Goal: Task Accomplishment & Management: Complete application form

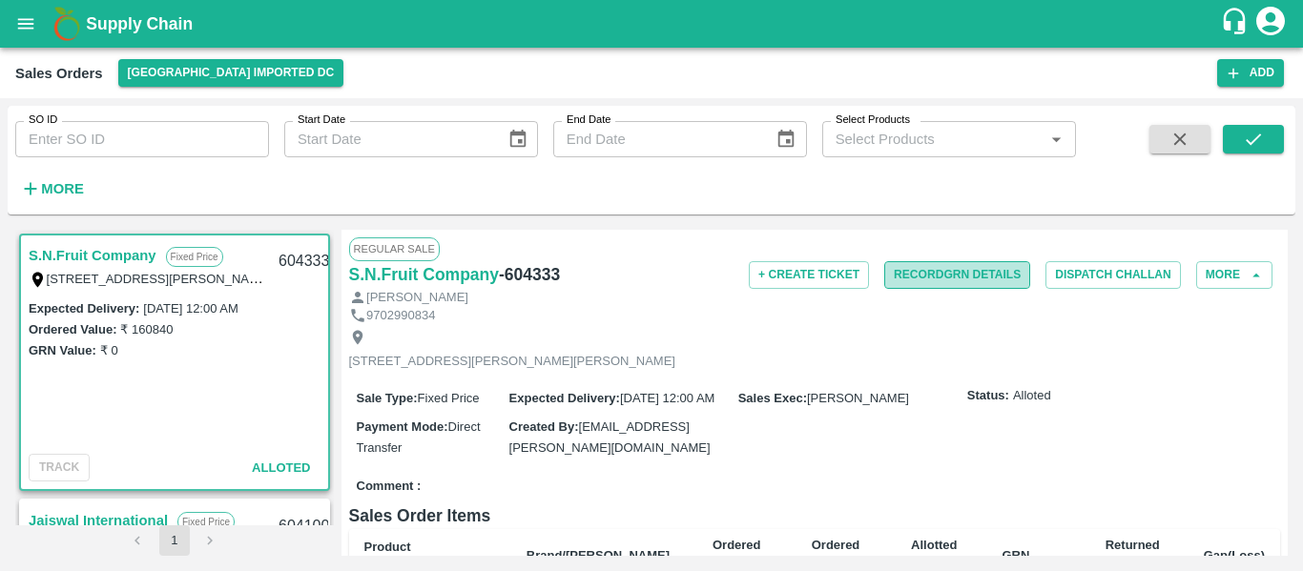
click at [935, 275] on button "Record GRN Details" at bounding box center [957, 275] width 146 height 28
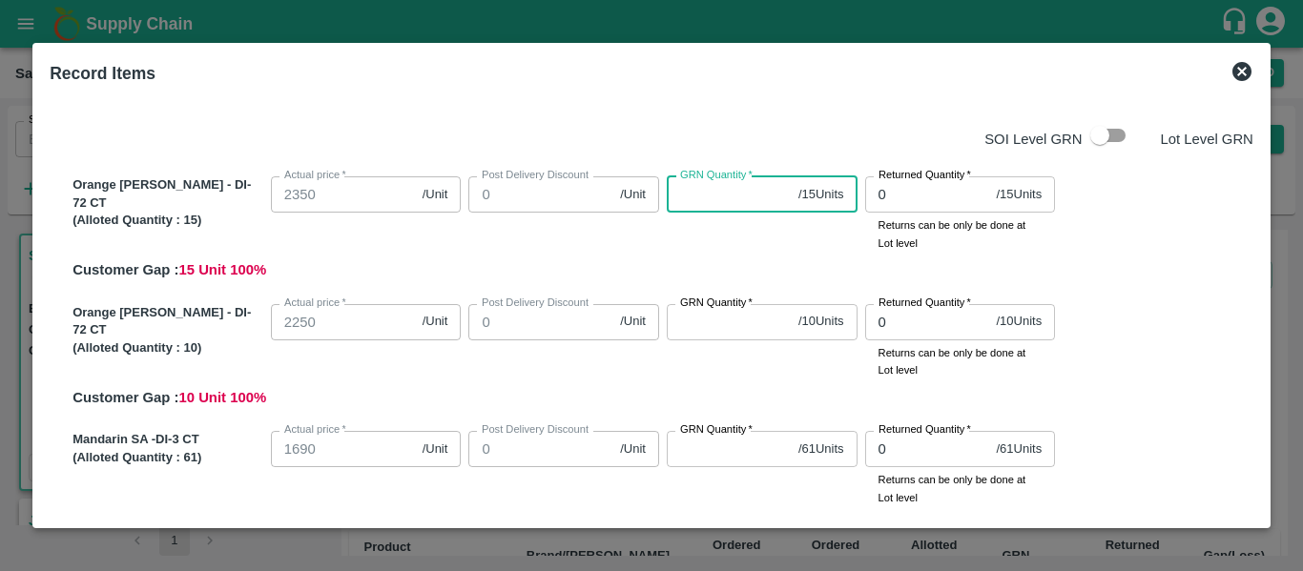
click at [693, 196] on input "GRN Quantity   *" at bounding box center [729, 194] width 124 height 36
type input "15"
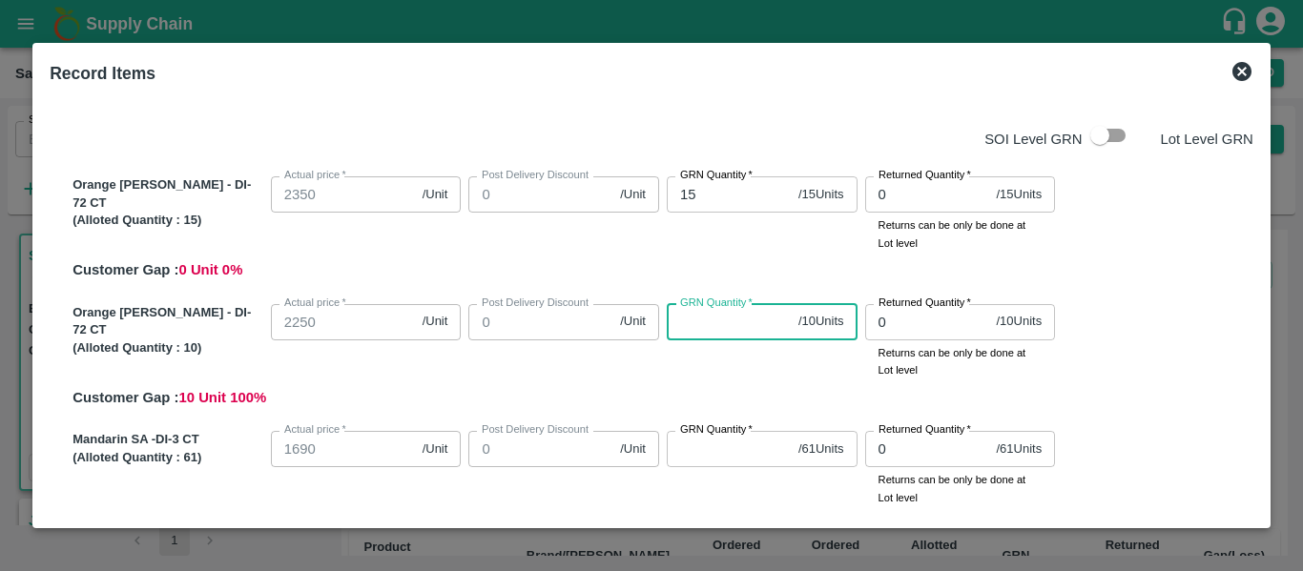
click at [722, 321] on input "GRN Quantity   *" at bounding box center [729, 322] width 124 height 36
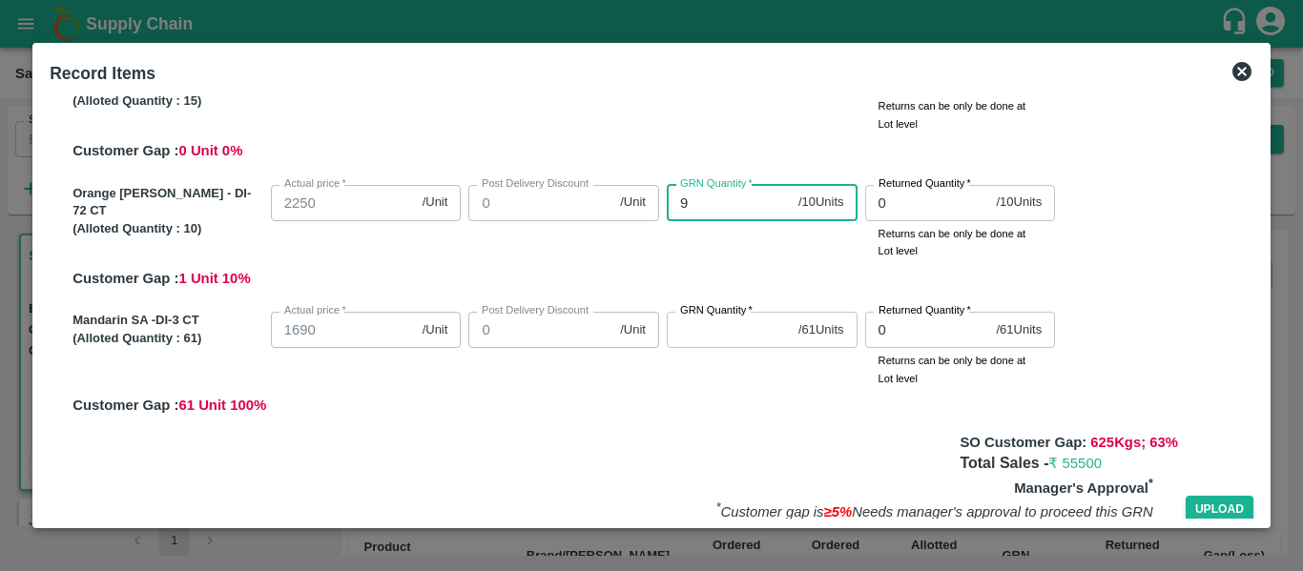
scroll to position [121, 0]
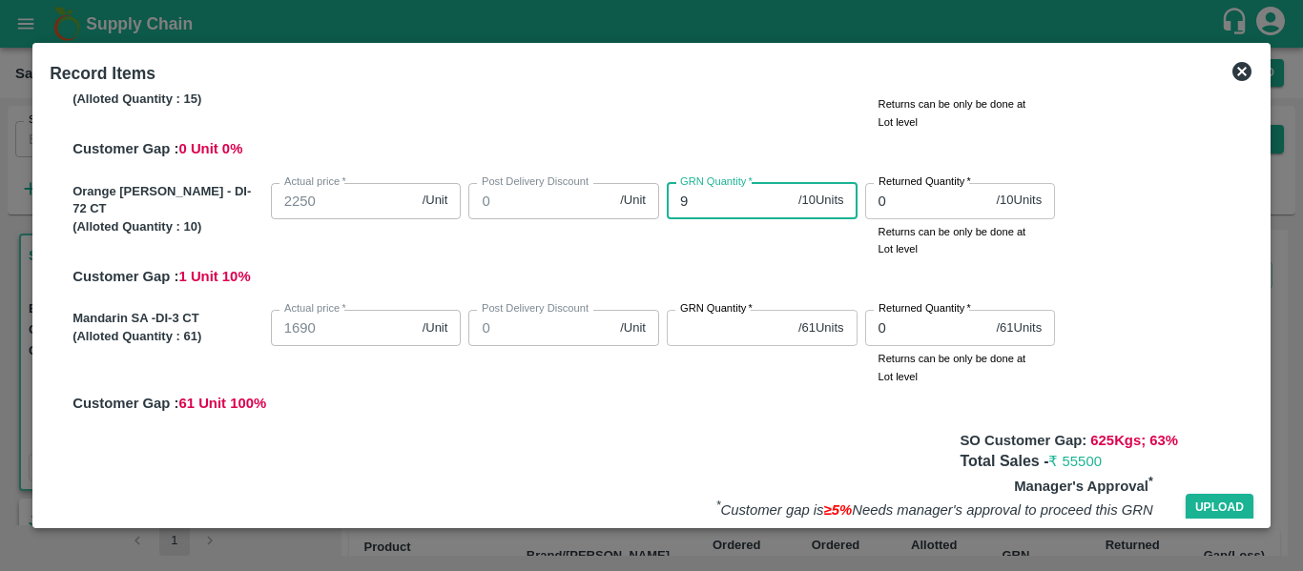
type input "9"
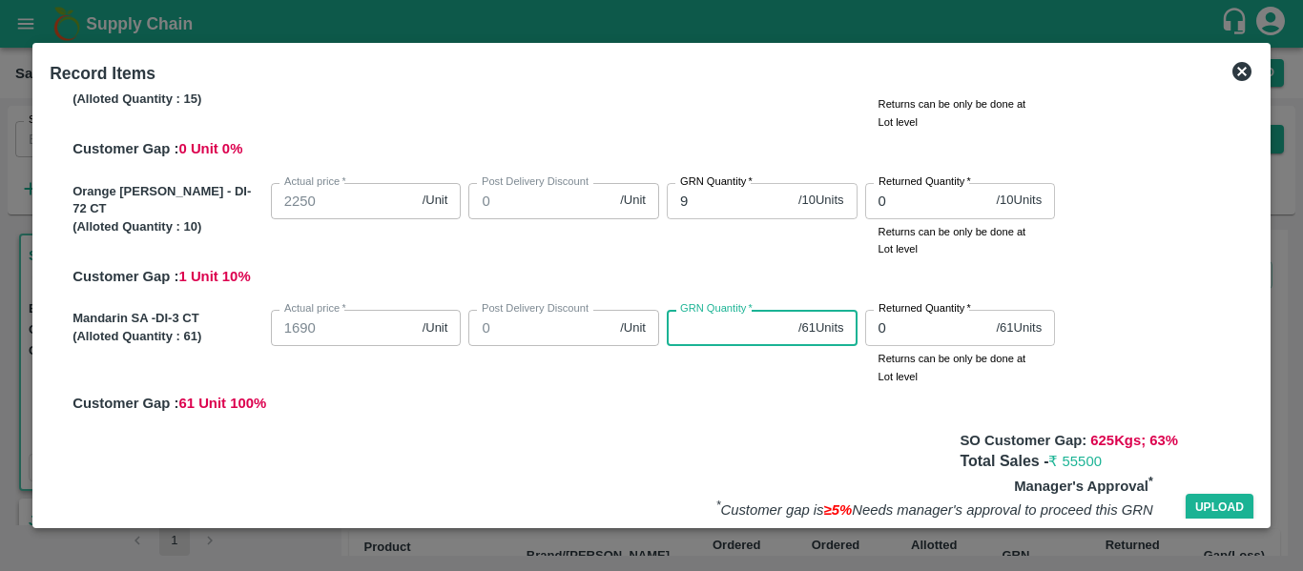
click at [709, 326] on input "GRN Quantity   *" at bounding box center [729, 328] width 124 height 36
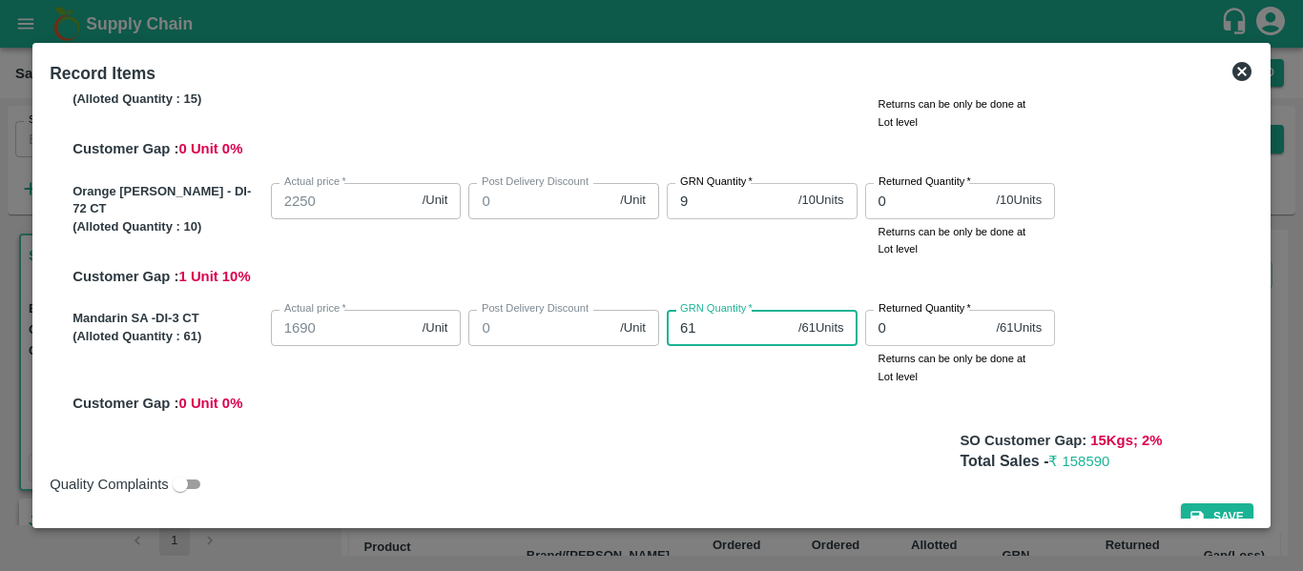
scroll to position [149, 0]
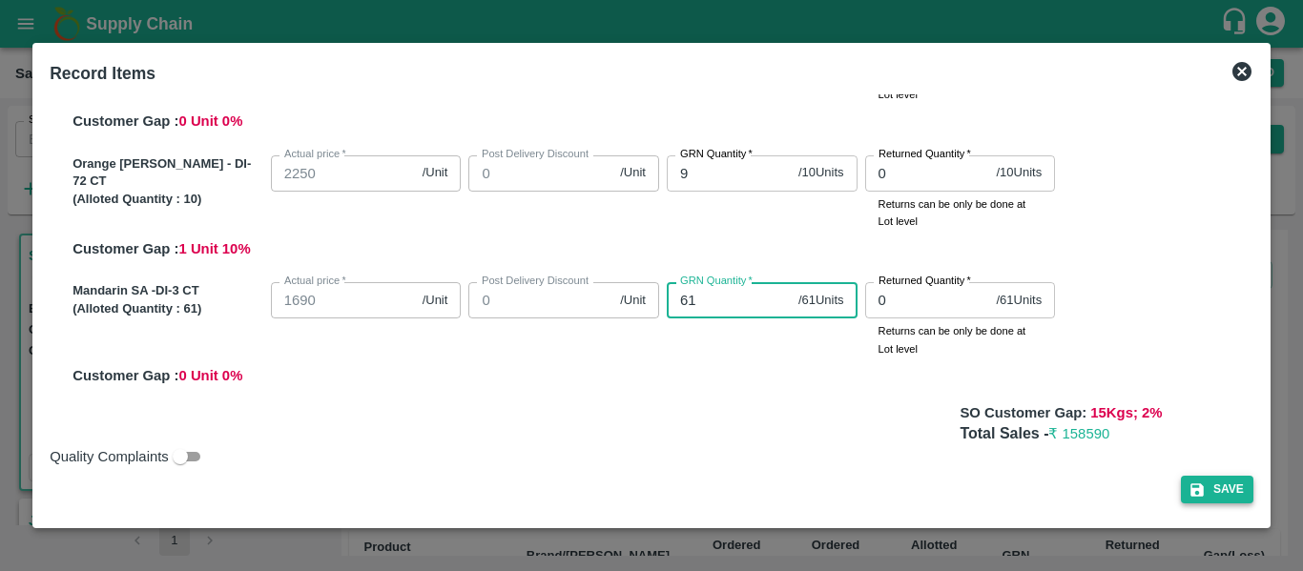
type input "61"
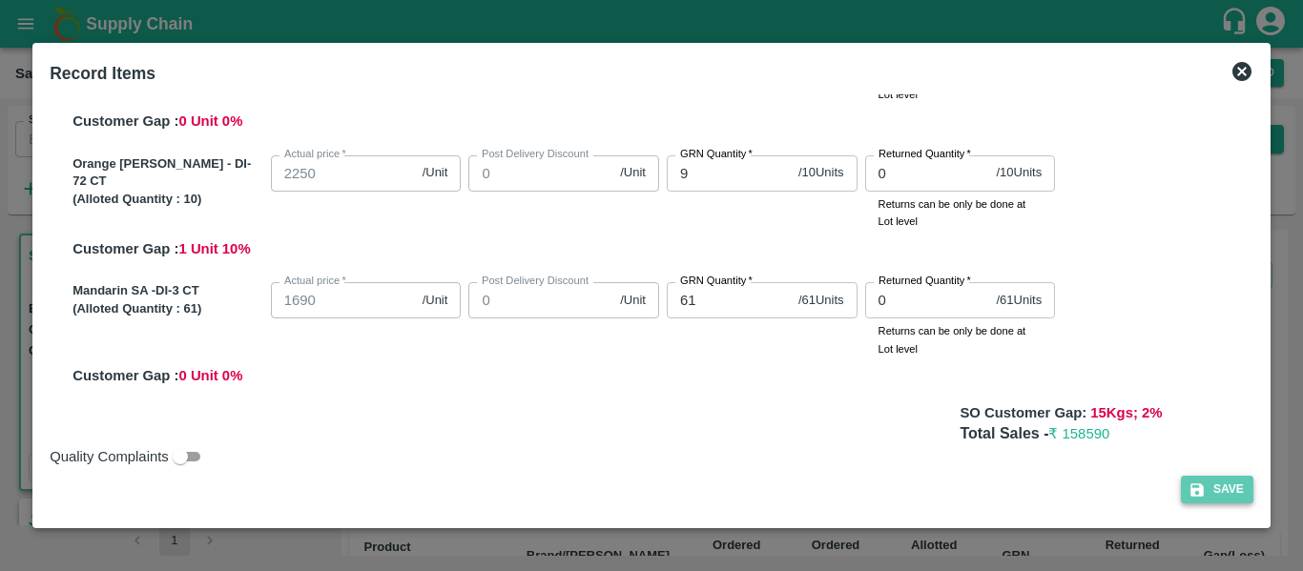
click at [1212, 490] on button "Save" at bounding box center [1217, 490] width 72 height 28
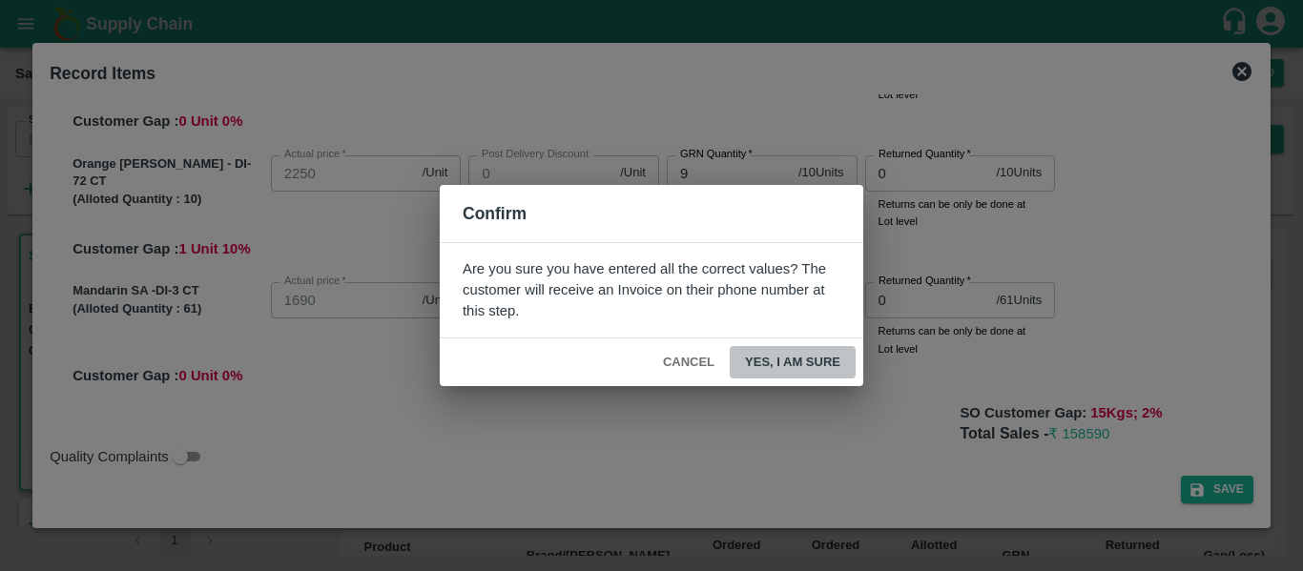
click at [807, 361] on button "Yes, I am sure" at bounding box center [793, 362] width 126 height 33
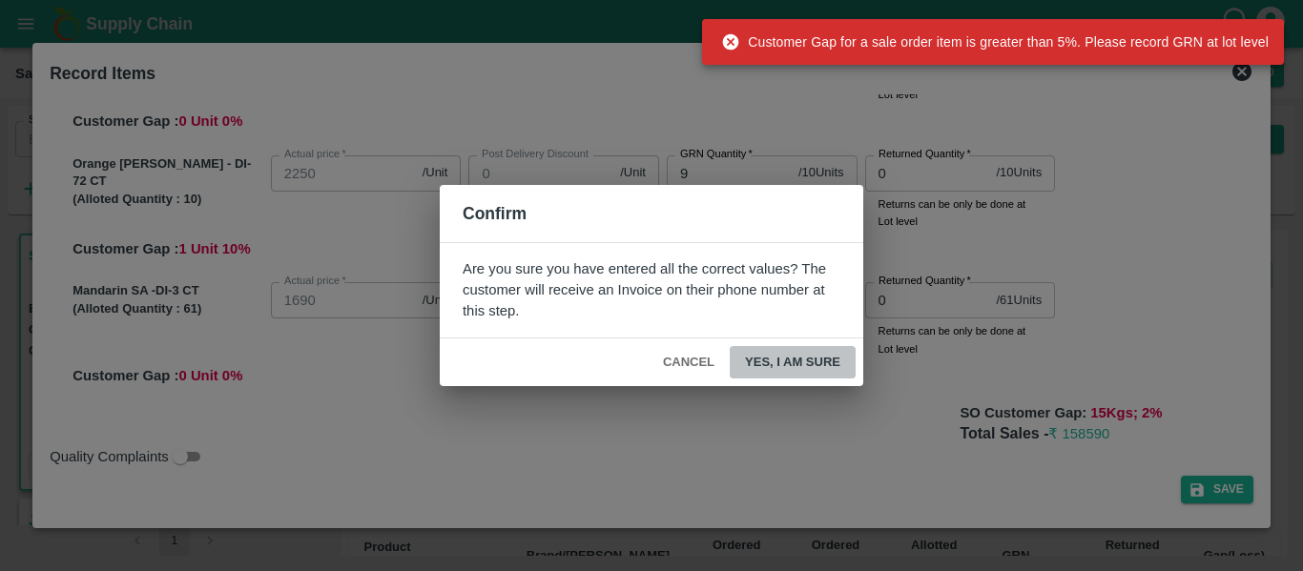
click at [807, 361] on button "Yes, I am sure" at bounding box center [793, 362] width 126 height 33
click at [692, 362] on button "Cancel" at bounding box center [688, 362] width 67 height 33
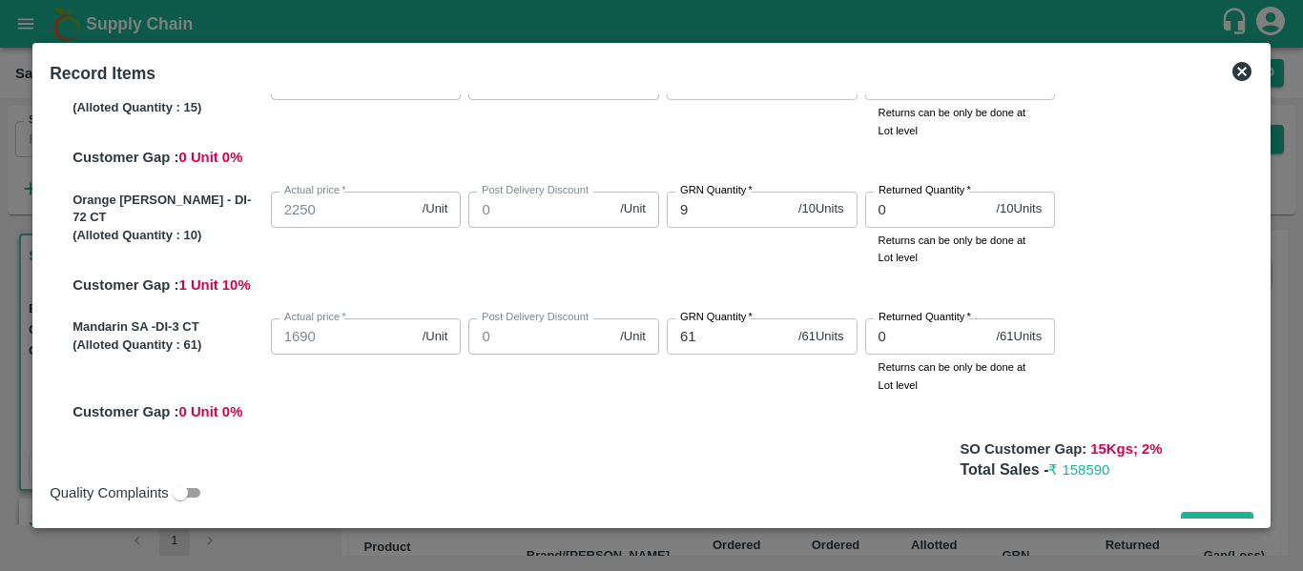
scroll to position [112, 0]
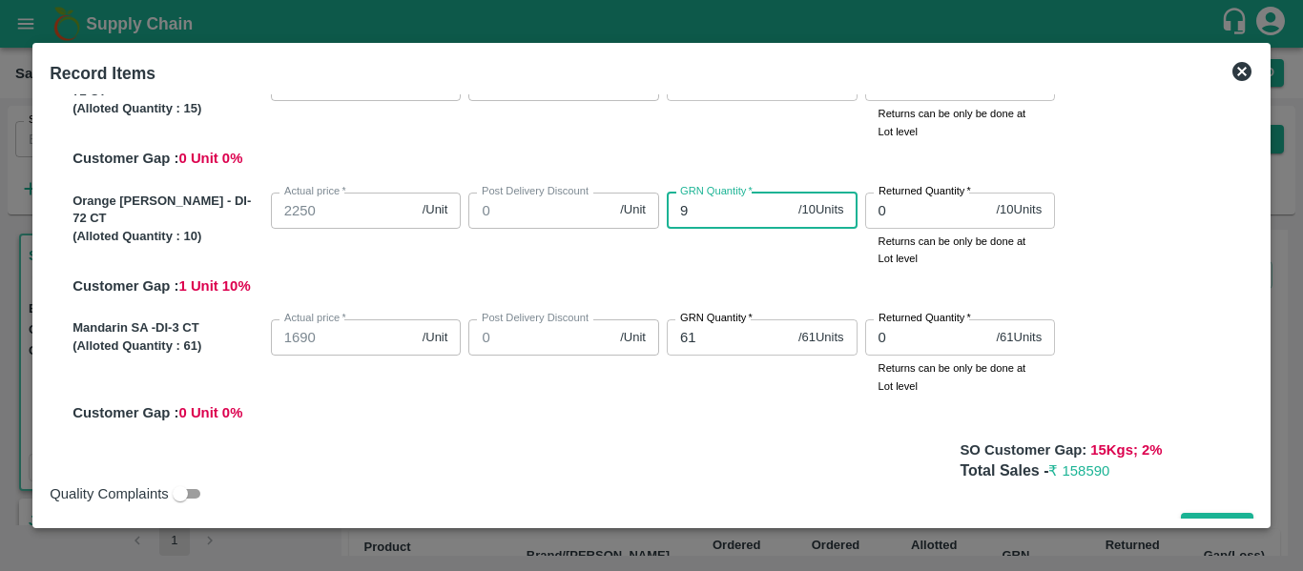
click at [699, 218] on input "9" at bounding box center [729, 211] width 124 height 36
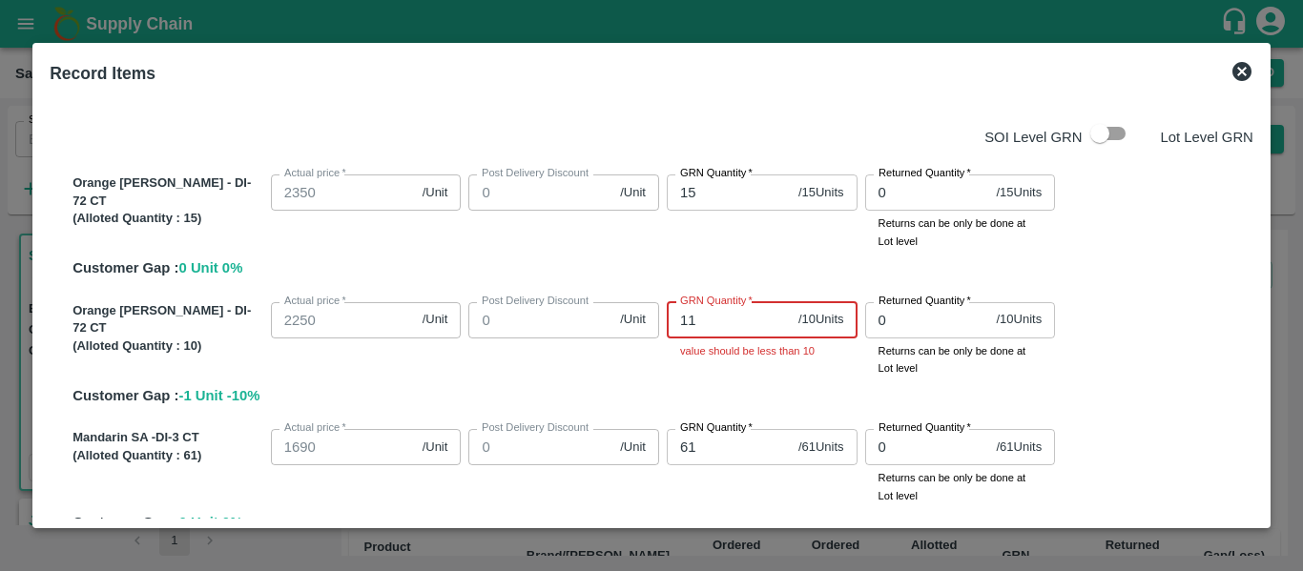
scroll to position [149, 0]
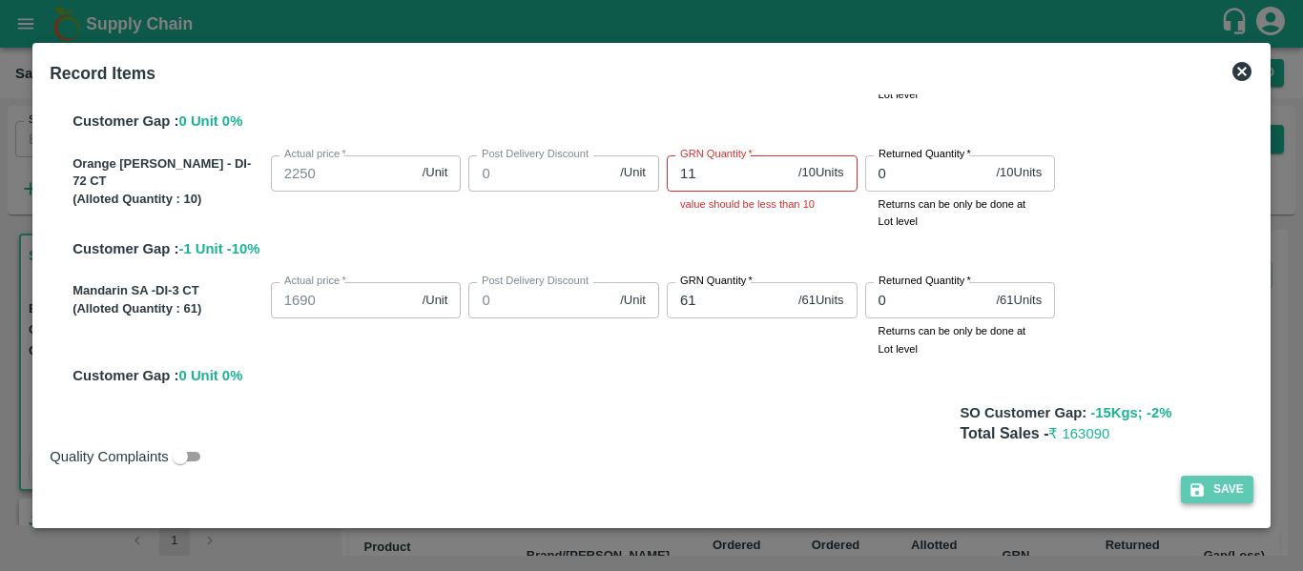
click at [1233, 494] on button "Save" at bounding box center [1217, 490] width 72 height 28
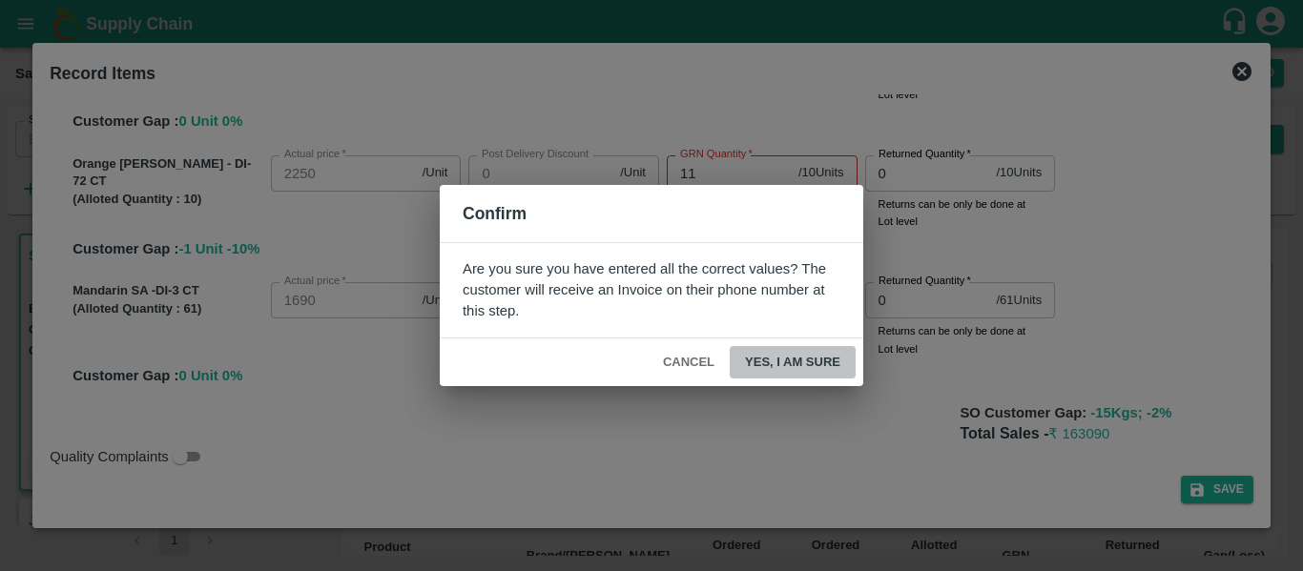
click at [791, 354] on button "Yes, I am sure" at bounding box center [793, 362] width 126 height 33
click at [665, 356] on button "Cancel" at bounding box center [688, 362] width 67 height 33
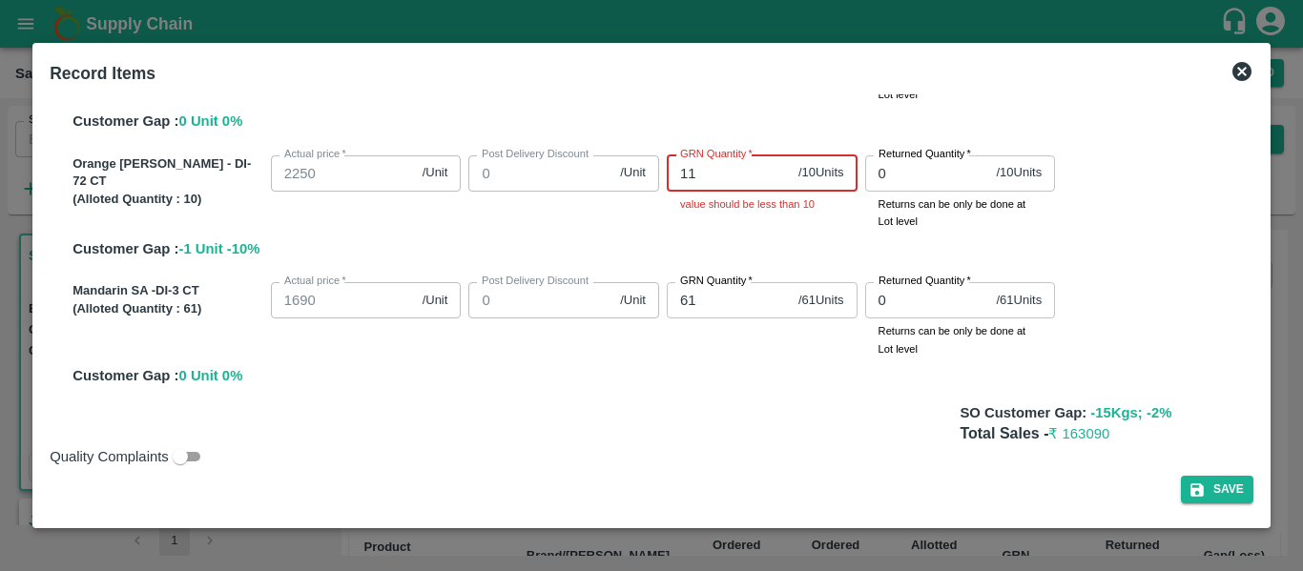
click at [714, 186] on input "11" at bounding box center [729, 173] width 124 height 36
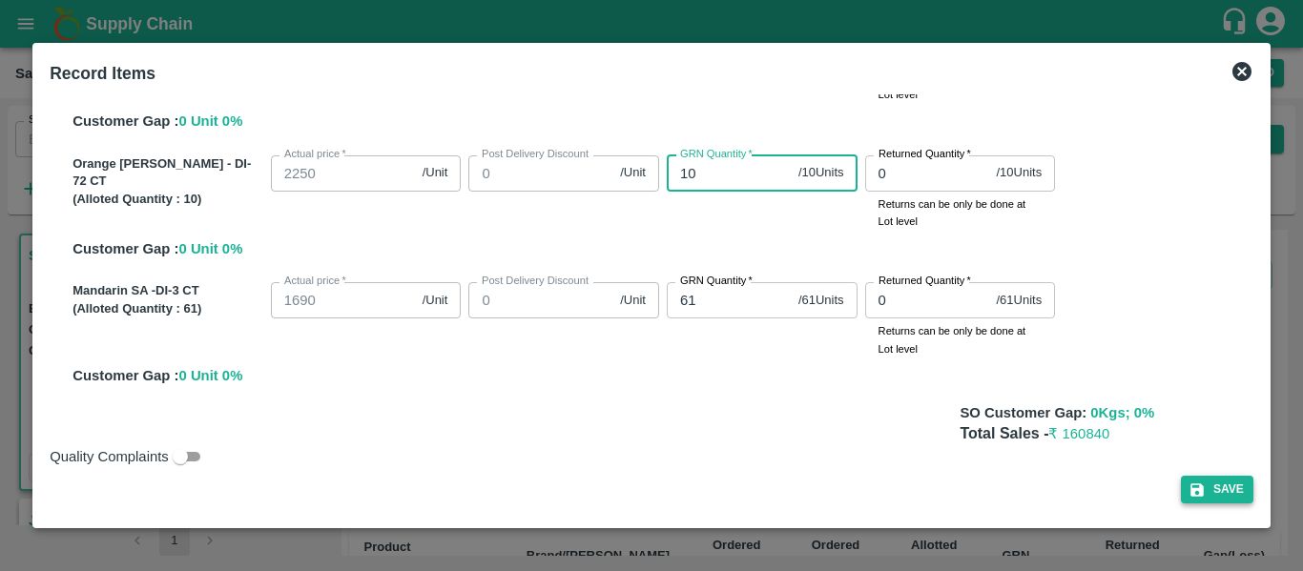
type input "10"
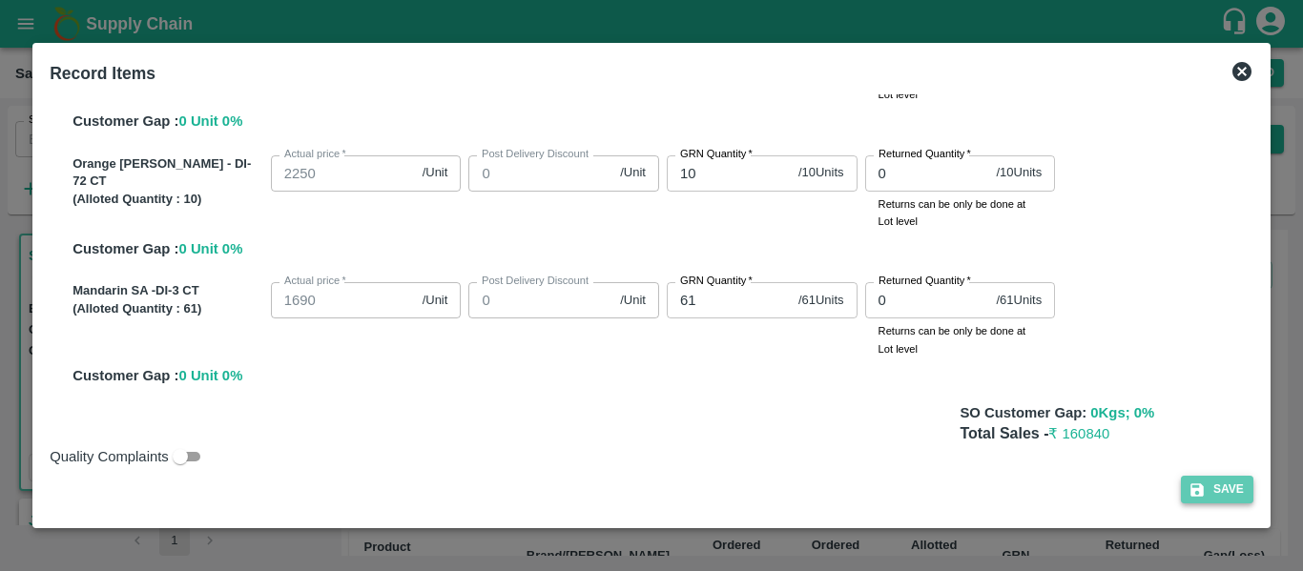
click at [1215, 481] on button "Save" at bounding box center [1217, 490] width 72 height 28
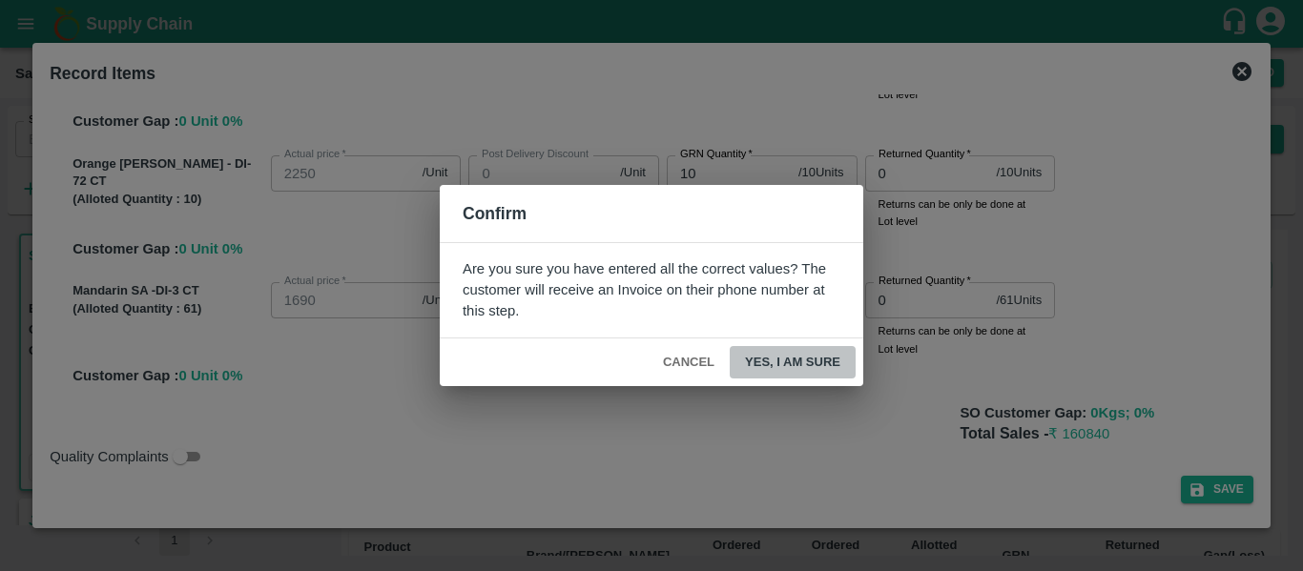
click at [797, 363] on button "Yes, I am sure" at bounding box center [793, 362] width 126 height 33
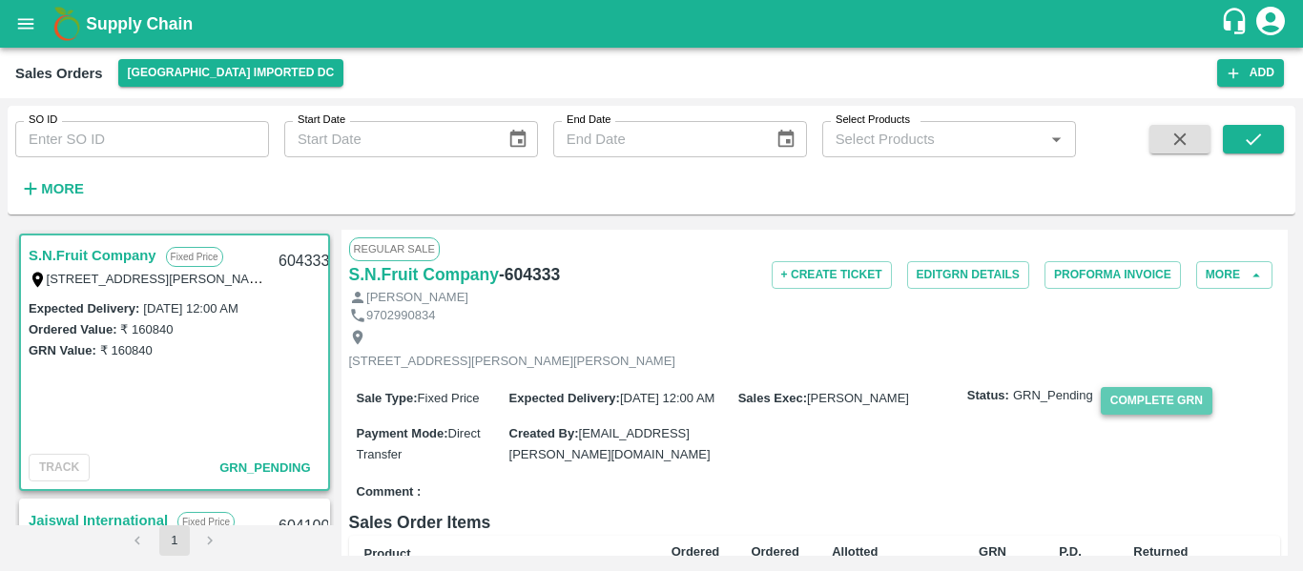
click at [1140, 415] on button "Complete GRN" at bounding box center [1157, 401] width 112 height 28
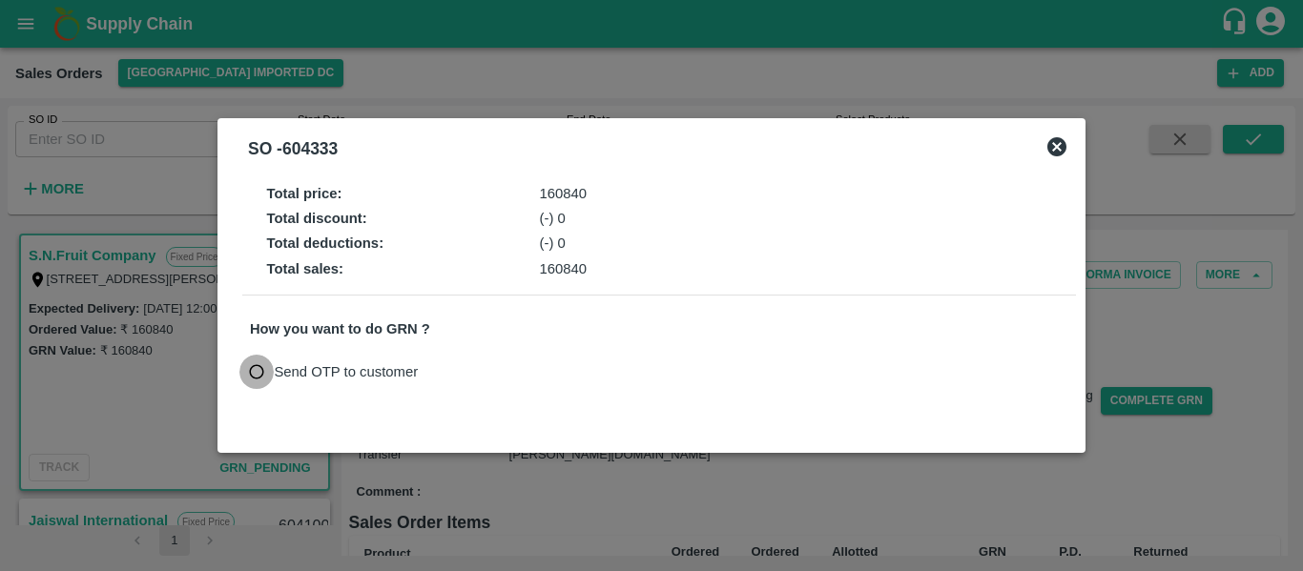
click at [252, 364] on input "Send OTP to customer" at bounding box center [256, 372] width 35 height 35
radio input "true"
click at [451, 368] on button "Send OTP" at bounding box center [472, 373] width 78 height 28
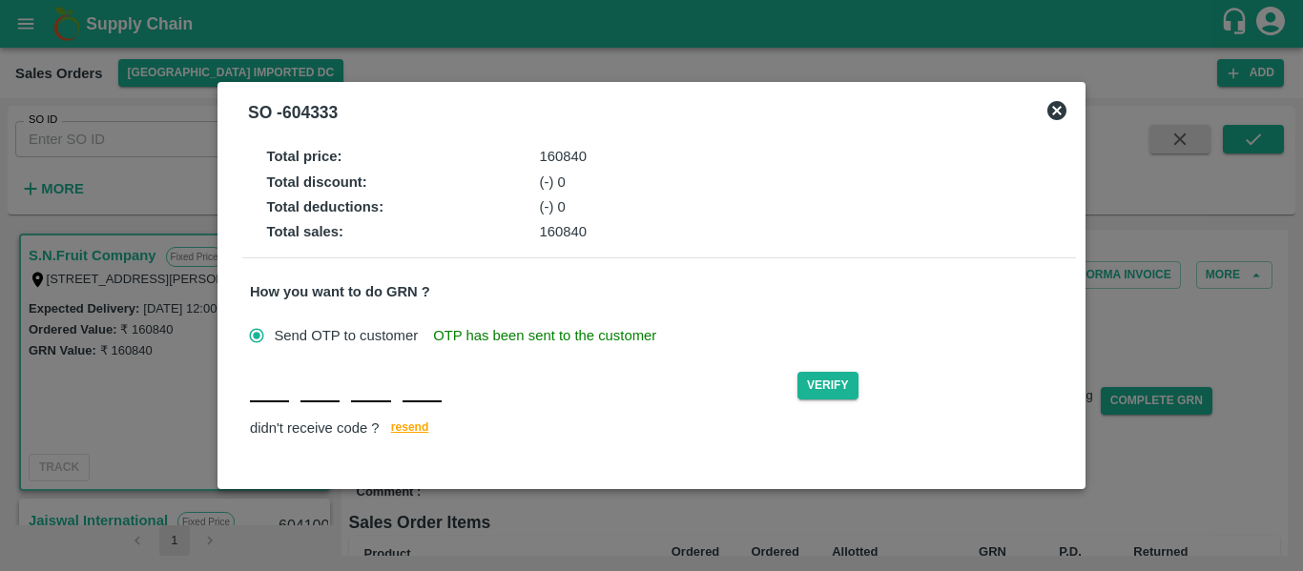
click at [273, 394] on input "text" at bounding box center [269, 385] width 39 height 34
type input "A"
type input "D"
type input "G"
type input "H"
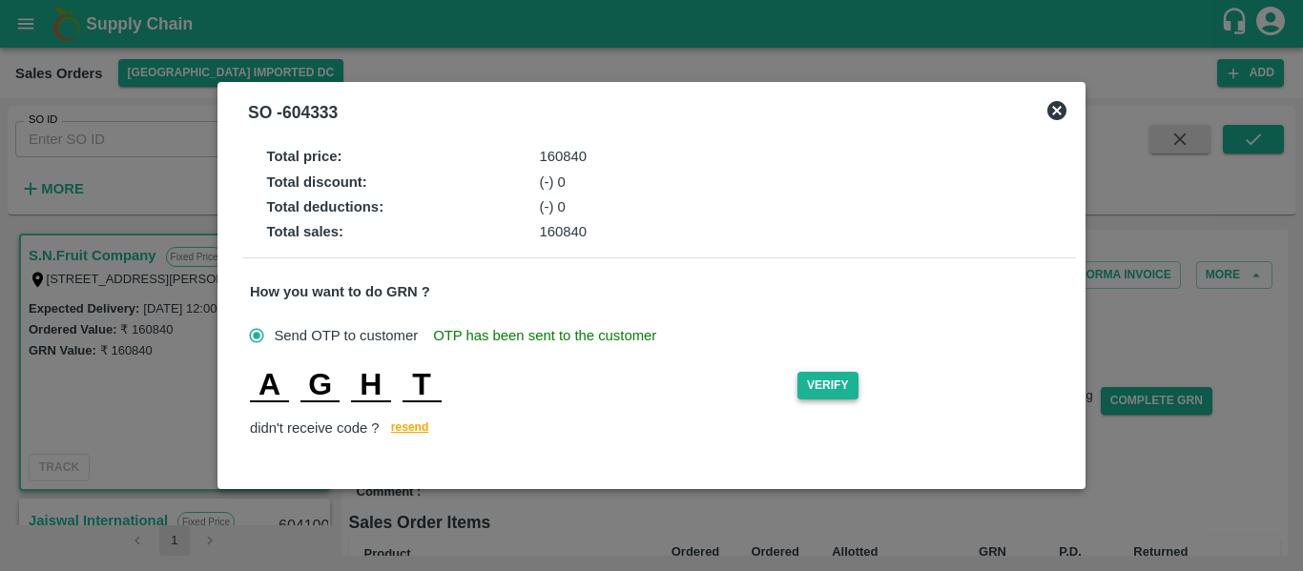
type input "T"
click at [824, 373] on button "Verify" at bounding box center [827, 386] width 61 height 28
click at [380, 384] on input "H" at bounding box center [370, 385] width 39 height 34
type input "X"
click at [826, 383] on icon at bounding box center [828, 384] width 23 height 23
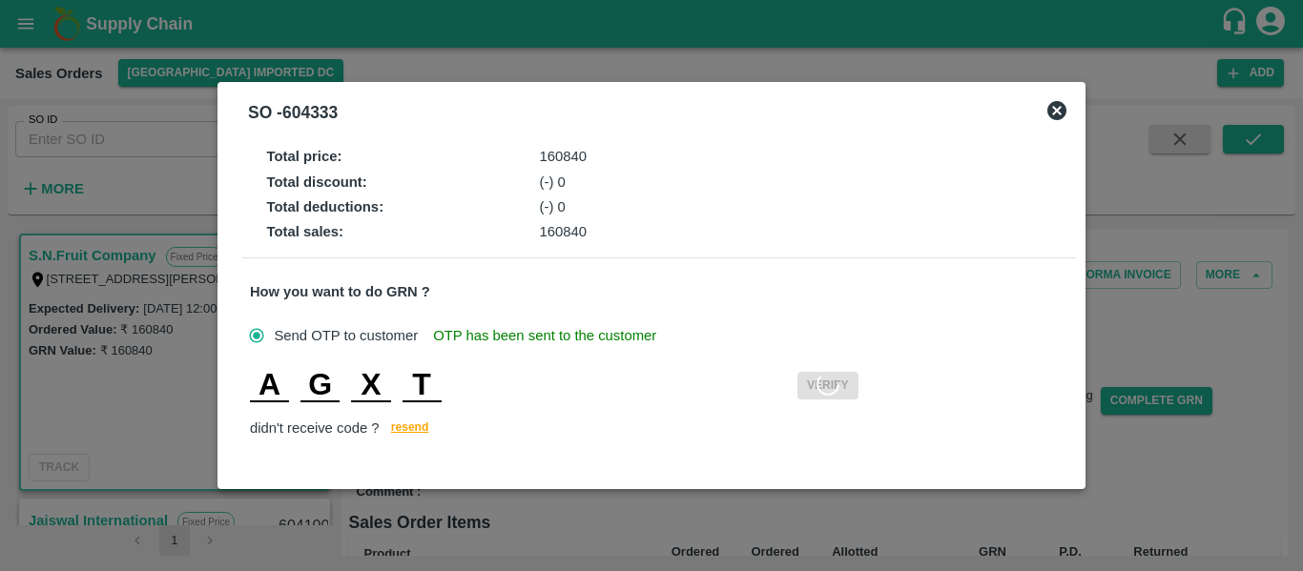
click at [426, 382] on input "T" at bounding box center [422, 385] width 39 height 34
click at [427, 362] on div "Total price : 160840 Total discount : (-) 0 Total deductions : (-) 0 Total sale…" at bounding box center [652, 299] width 834 height 317
click at [428, 383] on input "T" at bounding box center [422, 385] width 39 height 34
click at [1056, 109] on icon at bounding box center [1056, 110] width 23 height 23
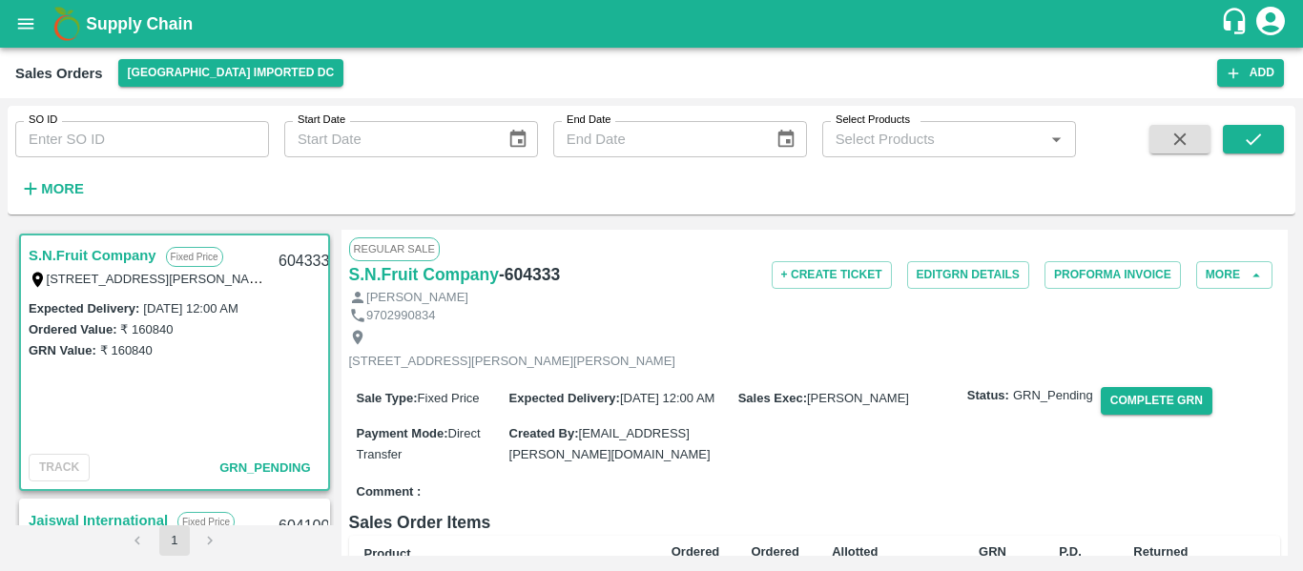
click at [1174, 402] on div "Sale Type : Fixed Price Expected Delivery : 08 Sep 2025, 12:00 AM Sales Exec : …" at bounding box center [815, 426] width 932 height 101
click at [1166, 411] on button "Complete GRN" at bounding box center [1157, 401] width 112 height 28
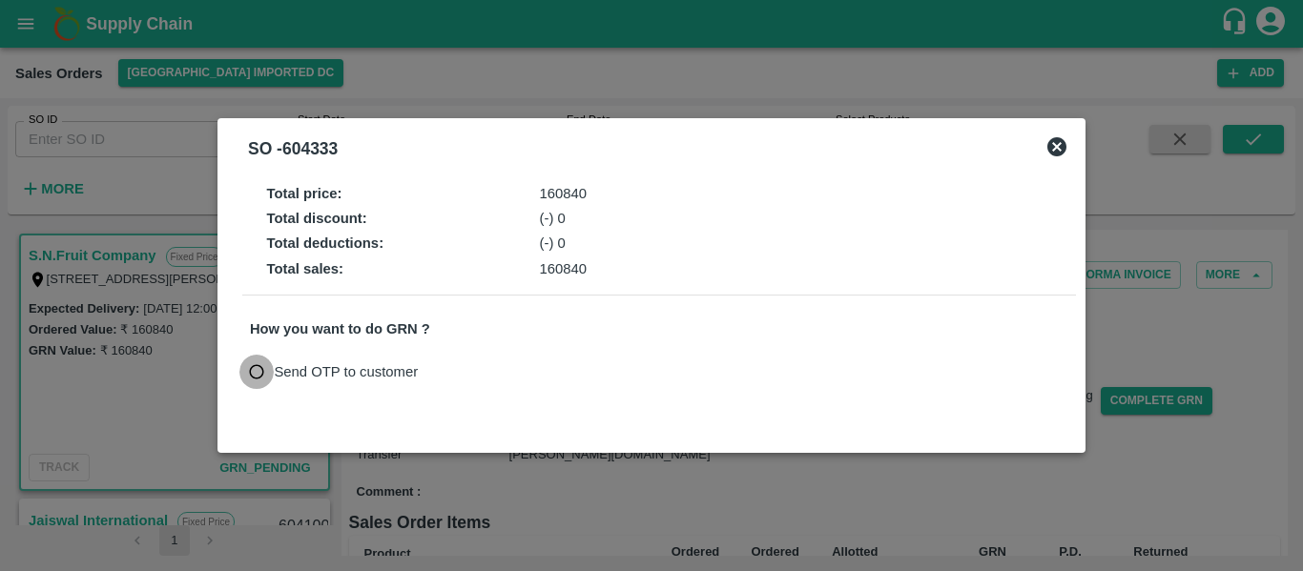
click at [267, 371] on input "Send OTP to customer" at bounding box center [256, 372] width 35 height 35
radio input "true"
click at [459, 369] on button "Send OTP" at bounding box center [472, 373] width 78 height 28
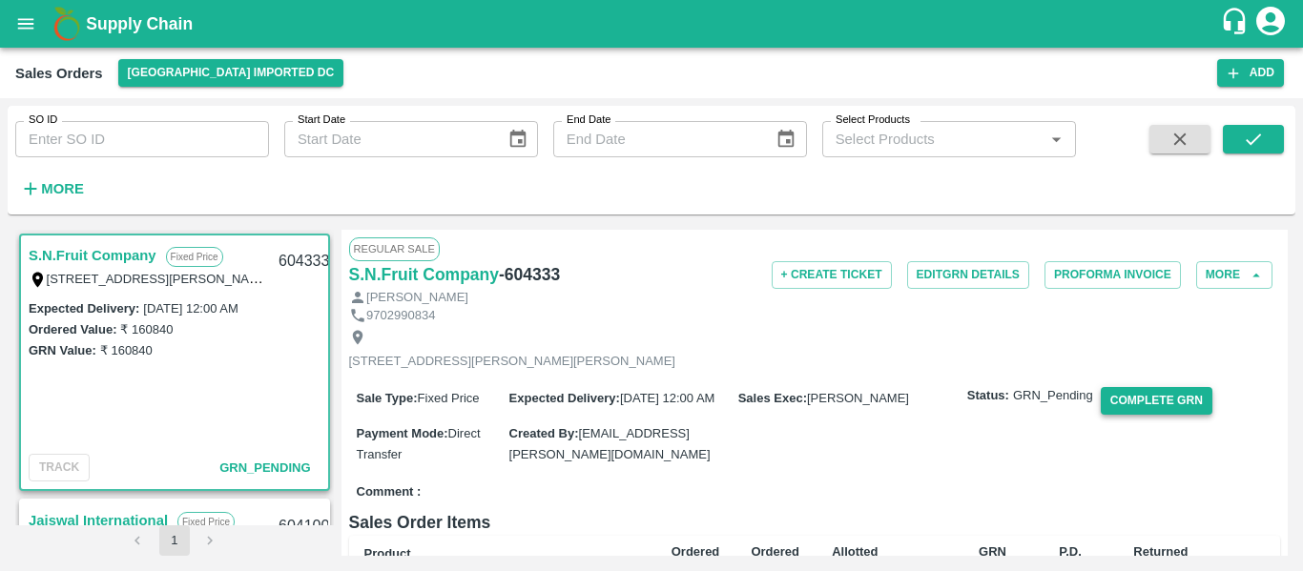
click at [1150, 412] on button "Complete GRN" at bounding box center [1157, 401] width 112 height 28
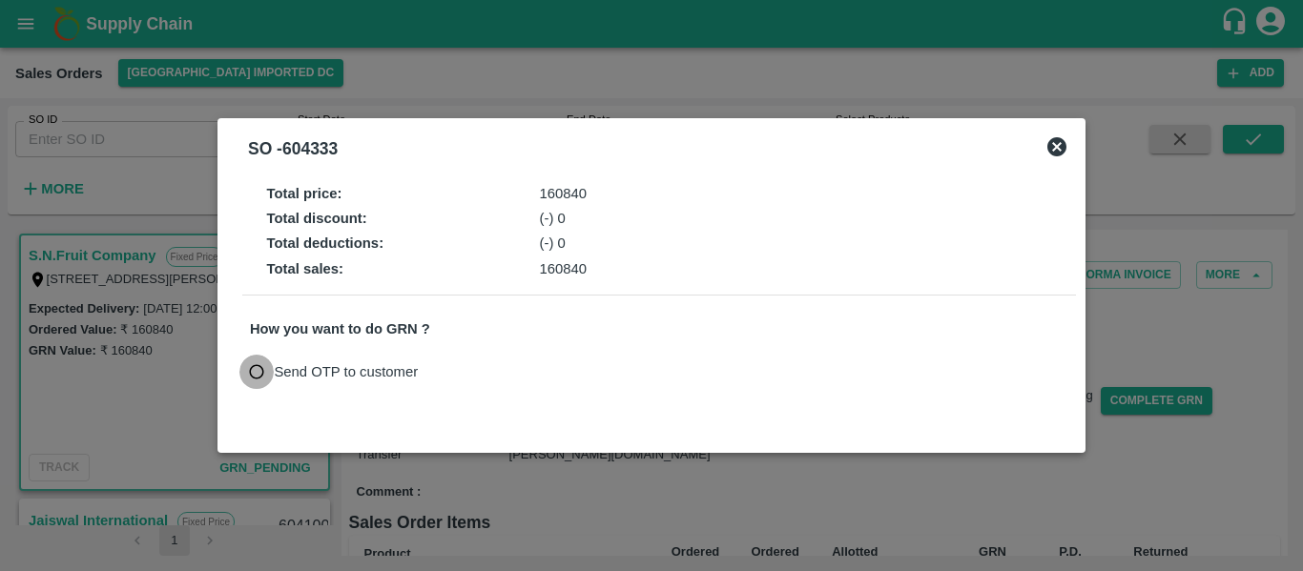
click at [260, 360] on input "Send OTP to customer" at bounding box center [256, 372] width 35 height 35
radio input "true"
click at [448, 369] on button "Send OTP" at bounding box center [472, 373] width 78 height 28
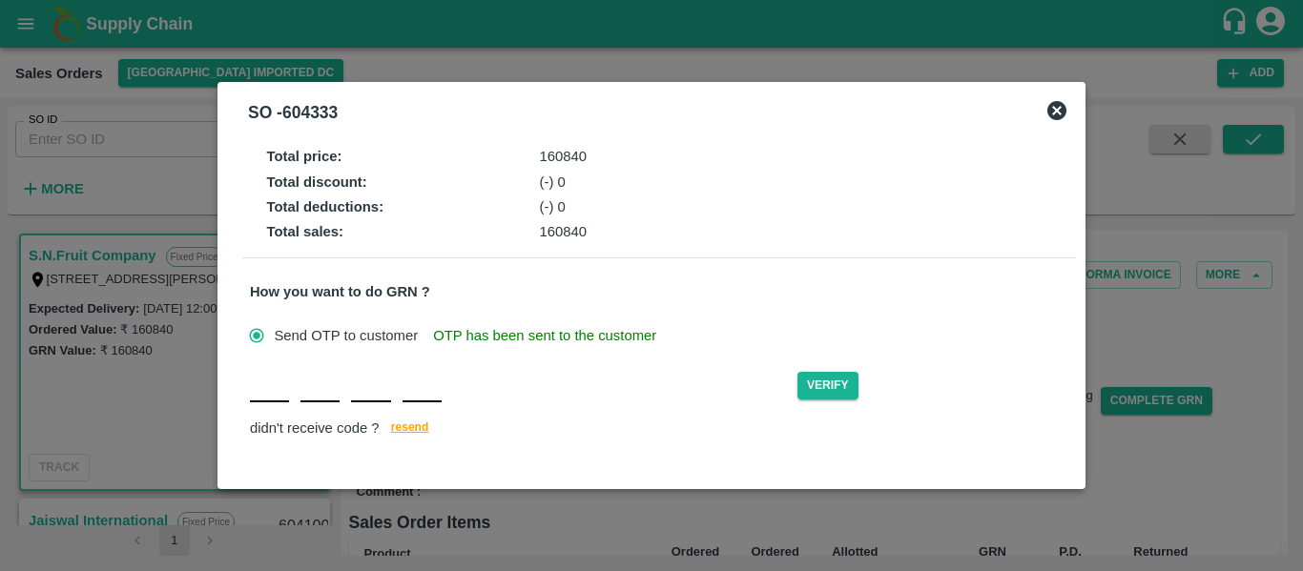
click at [271, 401] on input "text" at bounding box center [269, 385] width 39 height 34
type input "A"
type input "G"
type input "X"
type input "T"
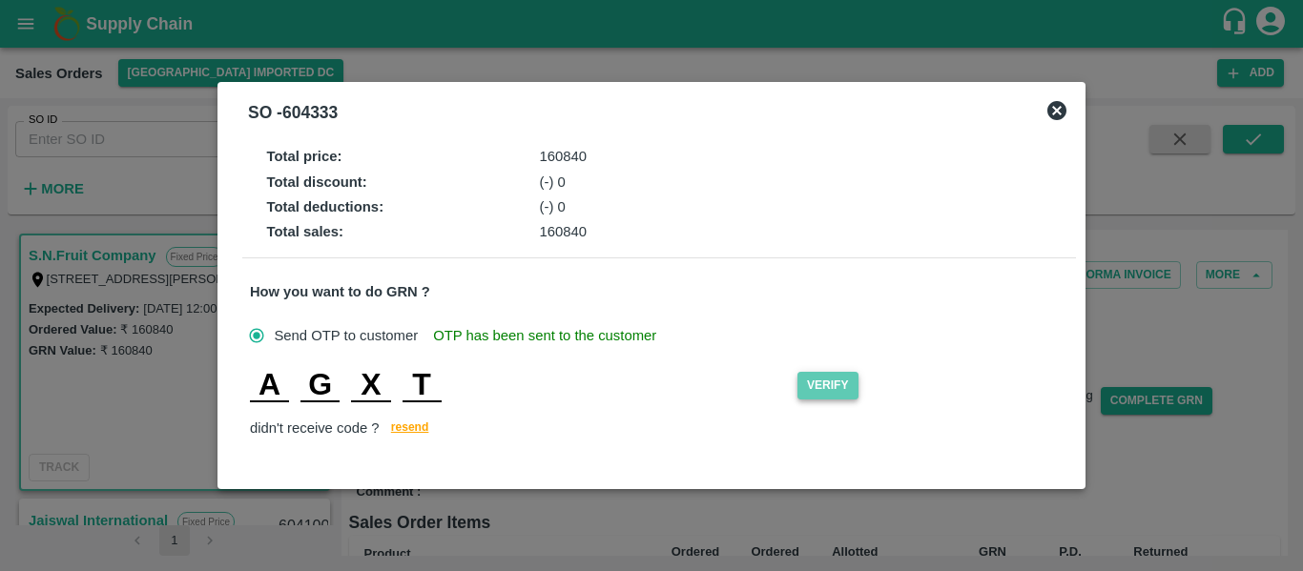
click at [819, 384] on button "Verify" at bounding box center [827, 386] width 61 height 28
click at [442, 378] on input "T" at bounding box center [422, 385] width 39 height 34
type input "C"
type input "O"
type input "I"
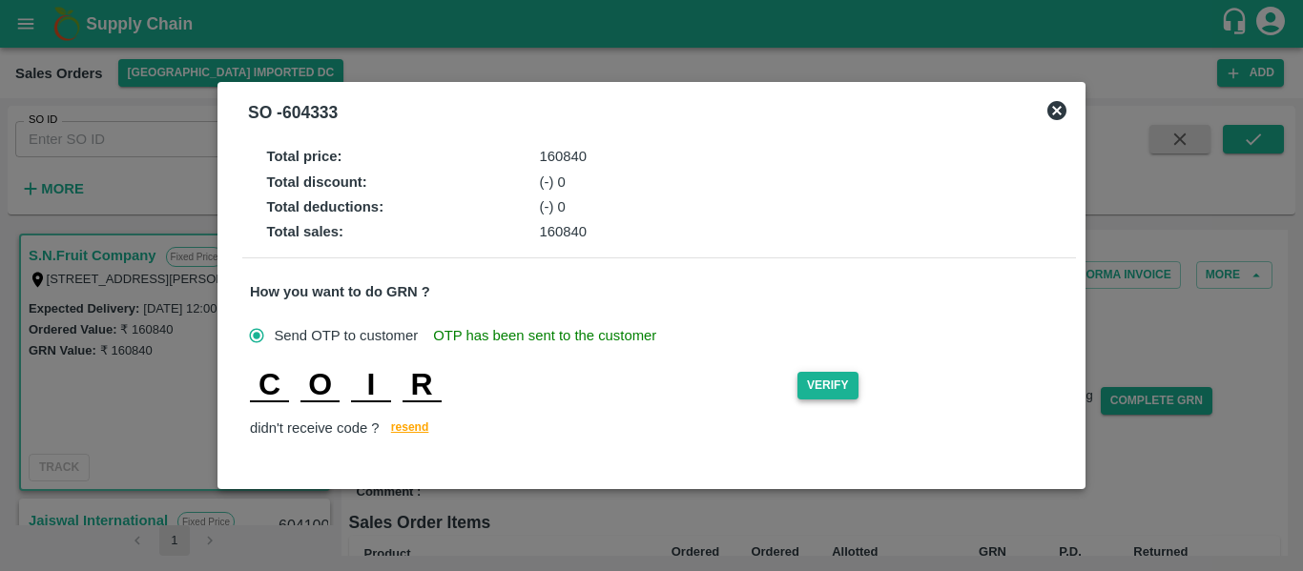
type input "R"
click at [837, 384] on button "Verify" at bounding box center [827, 386] width 61 height 28
click at [855, 394] on button "Verify" at bounding box center [827, 386] width 61 height 28
click at [818, 388] on button "Verify" at bounding box center [827, 386] width 61 height 28
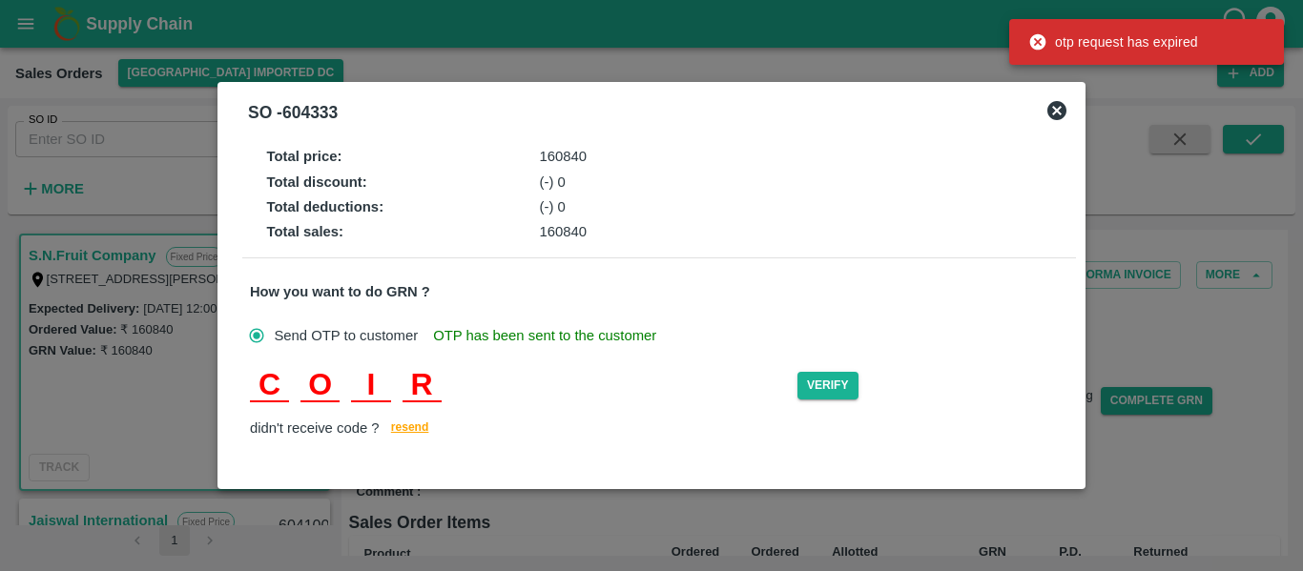
click at [1060, 113] on icon at bounding box center [1056, 110] width 23 height 23
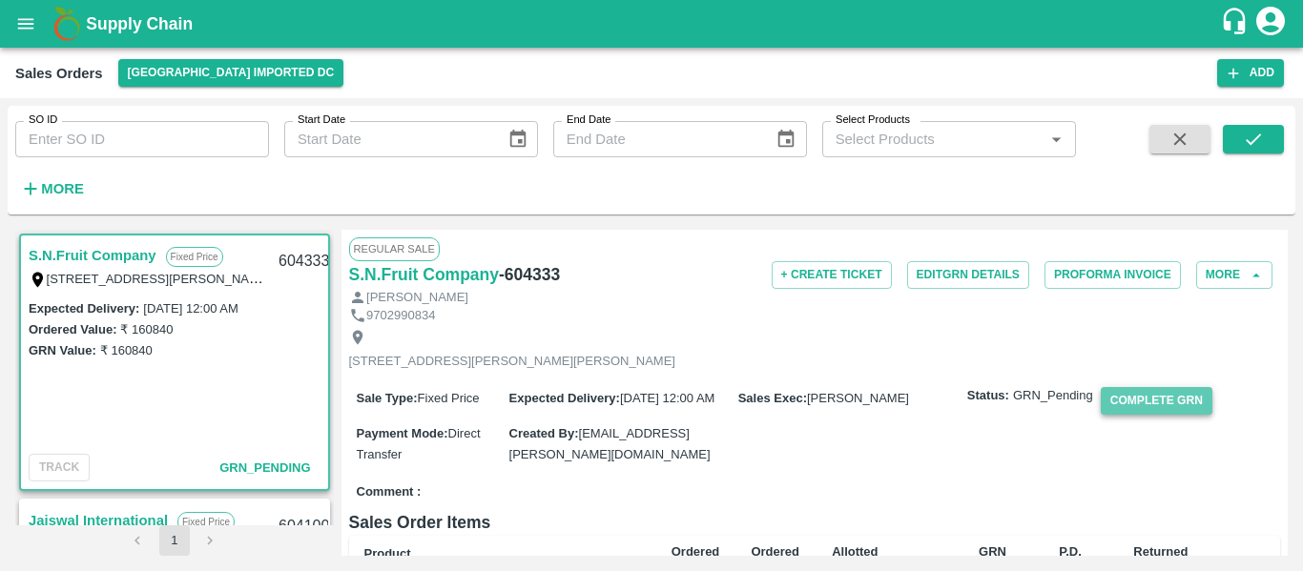
click at [1155, 409] on button "Complete GRN" at bounding box center [1157, 401] width 112 height 28
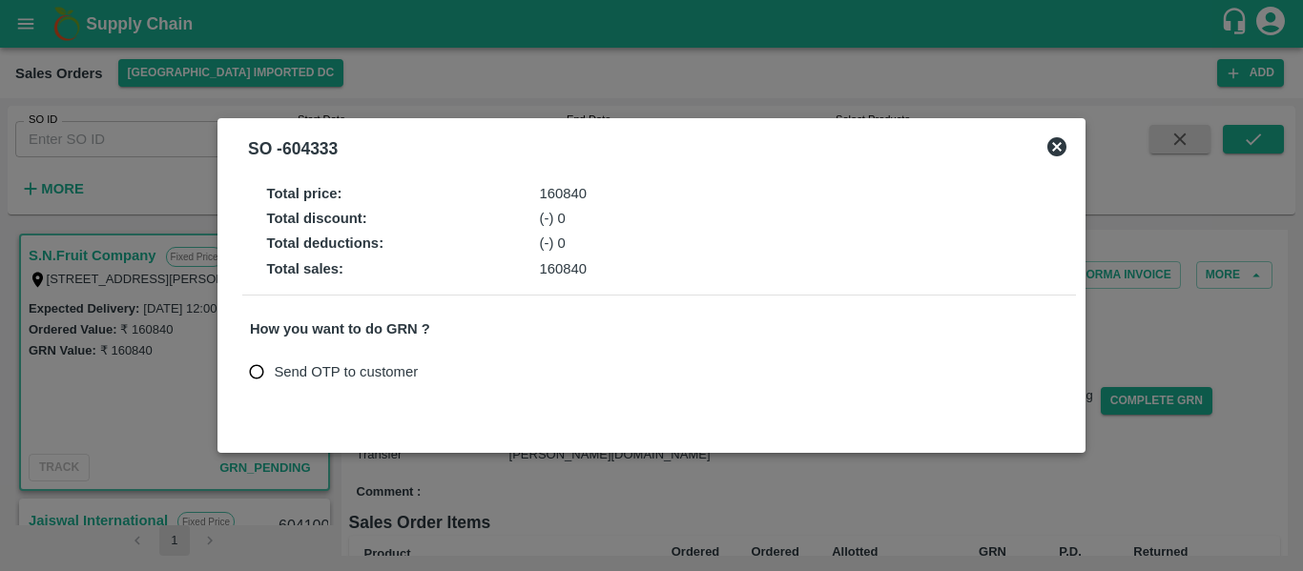
click at [1054, 142] on icon at bounding box center [1056, 146] width 19 height 19
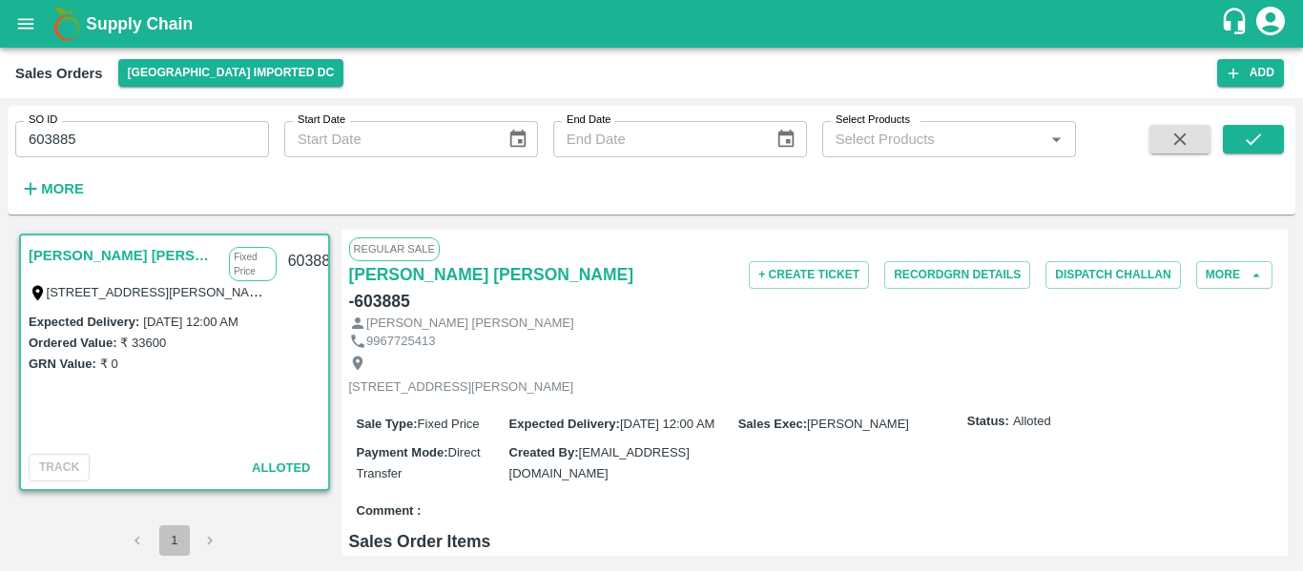
scroll to position [199, 0]
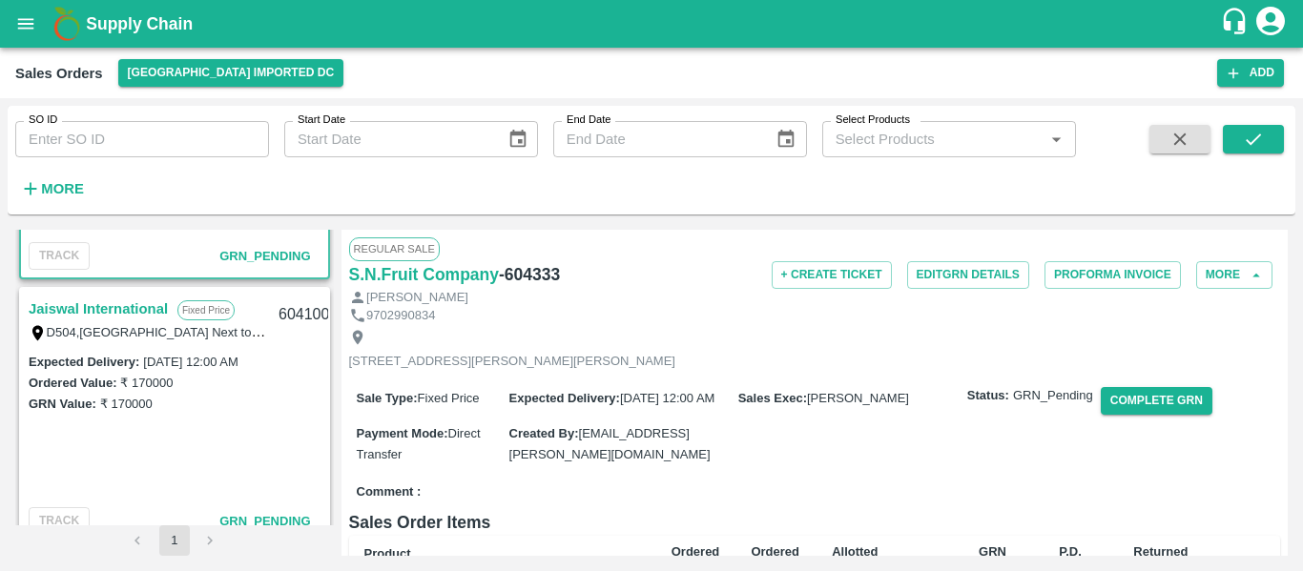
scroll to position [213, 0]
click at [245, 403] on div "GRN Value: ₹ 170000" at bounding box center [175, 402] width 292 height 21
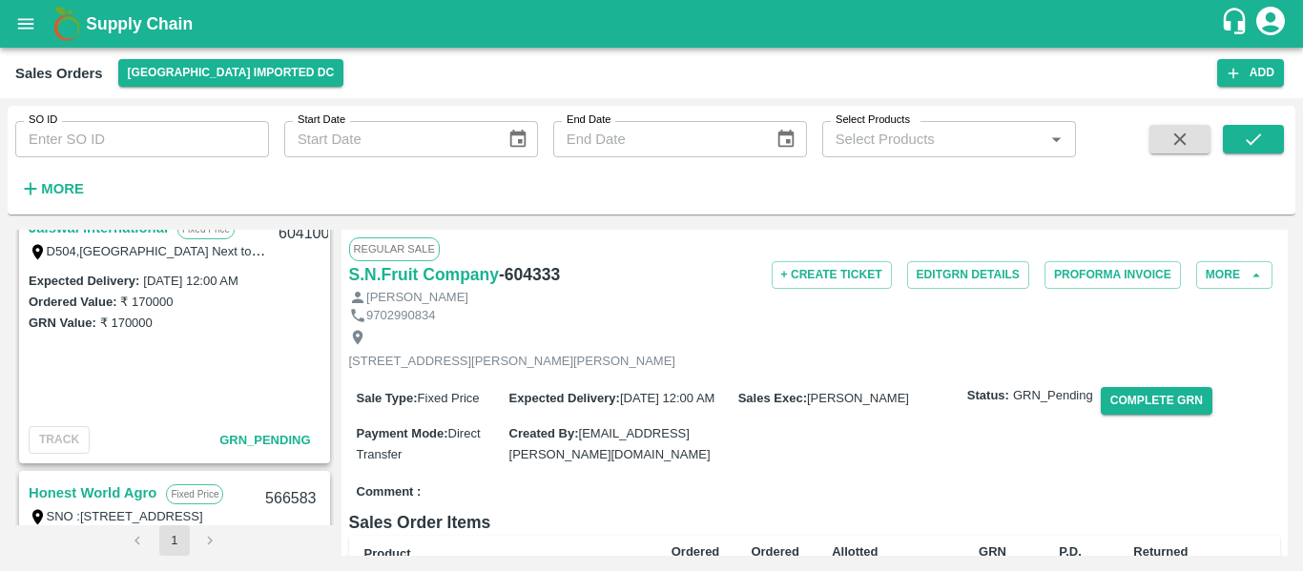
scroll to position [175, 0]
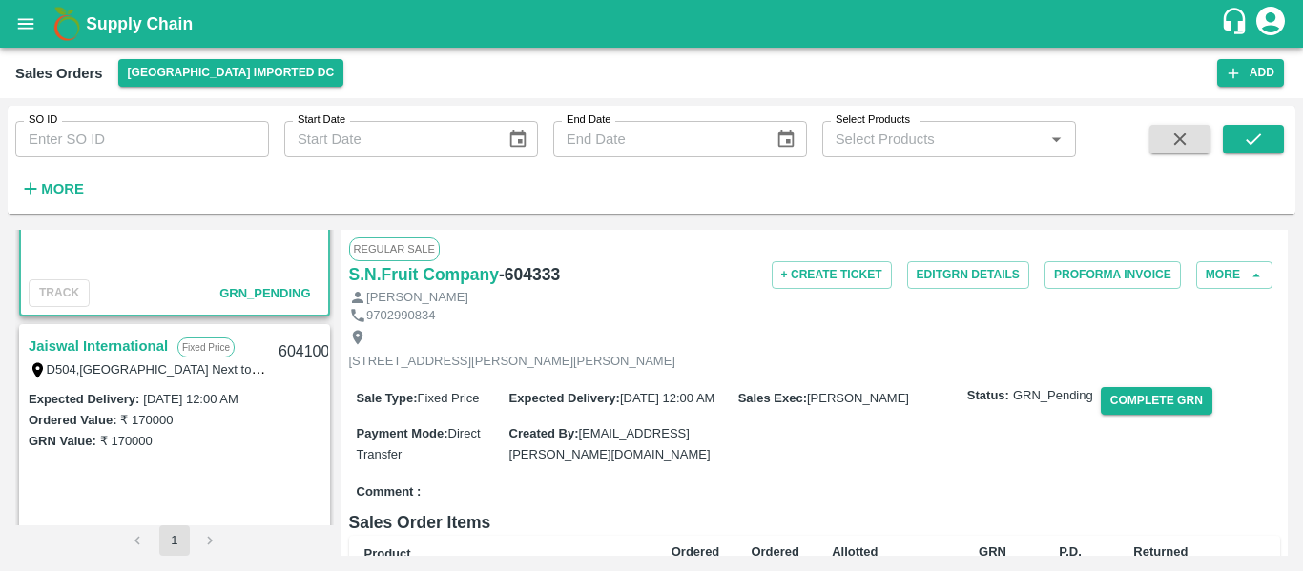
click at [124, 350] on link "Jaiswal International" at bounding box center [98, 346] width 139 height 25
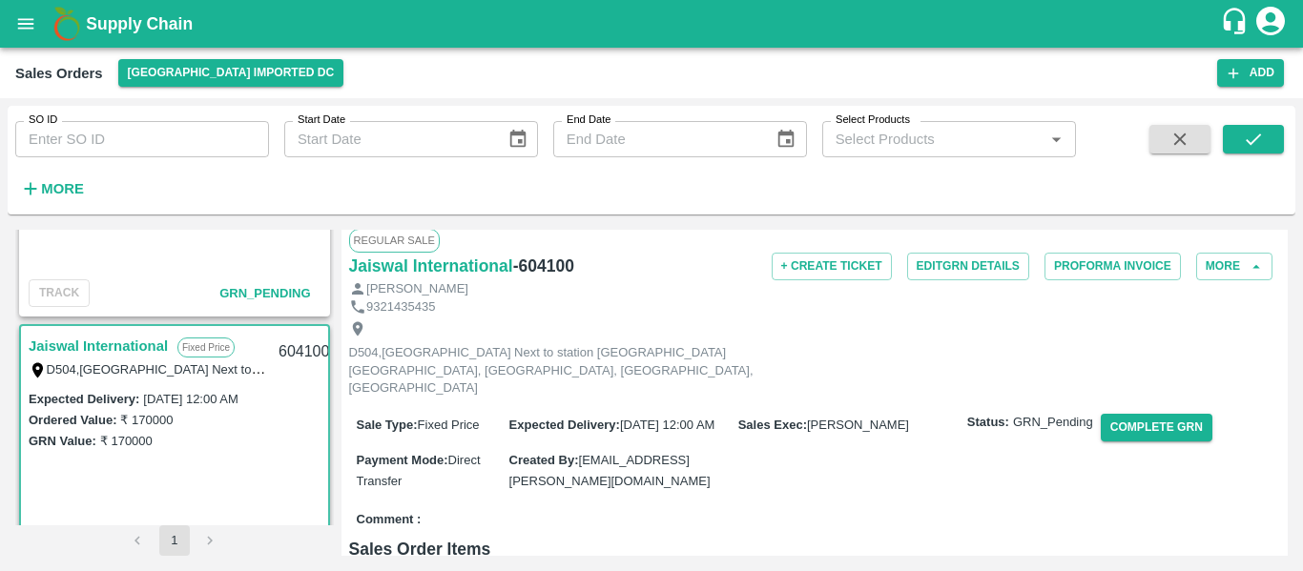
scroll to position [10, 0]
click at [1156, 419] on button "Complete GRN" at bounding box center [1157, 427] width 112 height 28
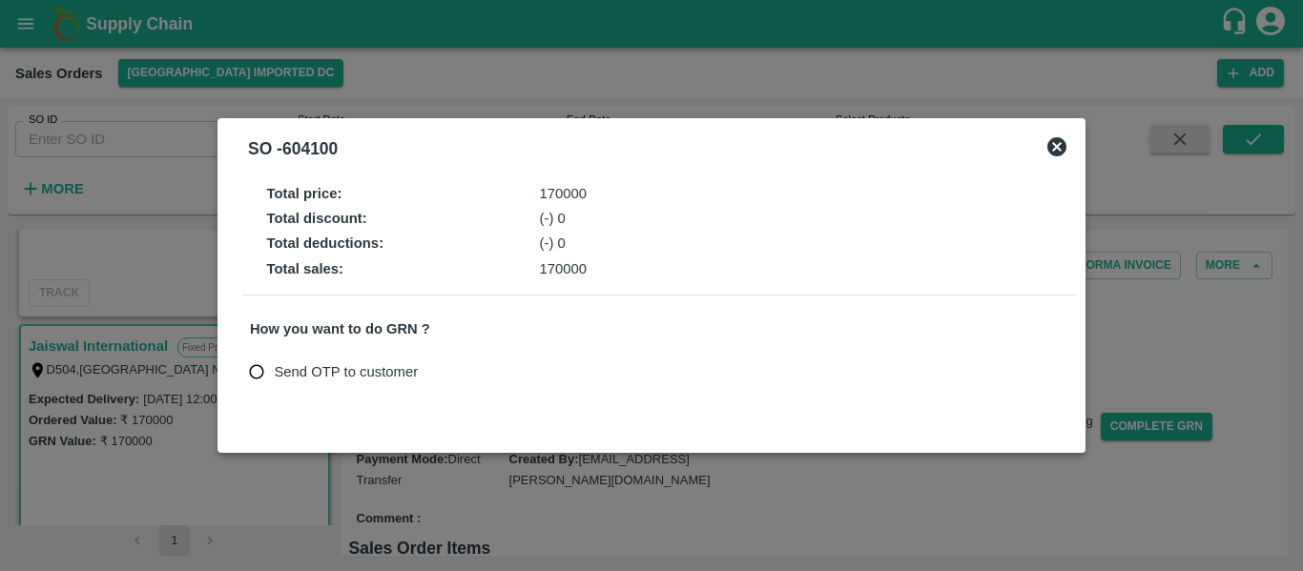
click at [340, 358] on label "Send OTP to customer" at bounding box center [328, 372] width 178 height 35
click at [275, 358] on input "Send OTP to customer" at bounding box center [256, 372] width 35 height 35
radio input "true"
click at [472, 376] on button "Send OTP" at bounding box center [472, 373] width 78 height 28
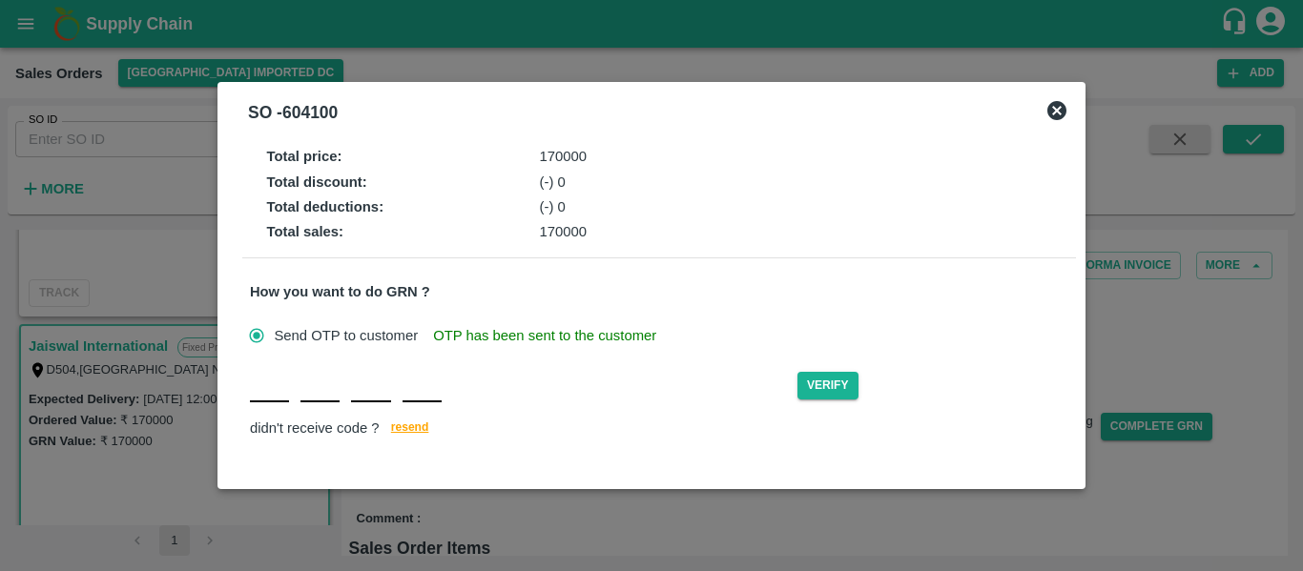
click at [263, 405] on div "Verify didn't receive code ? [GEOGRAPHIC_DATA]" at bounding box center [659, 404] width 818 height 73
type input "P"
type input "C"
type input "A"
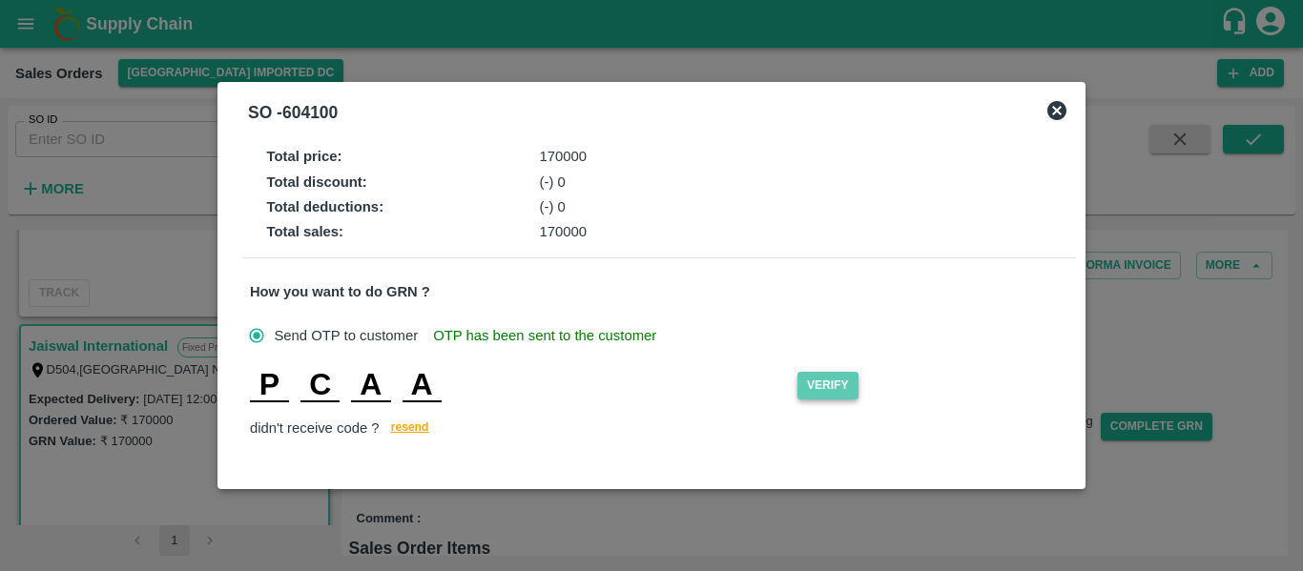
click at [841, 383] on button "Verify" at bounding box center [827, 386] width 61 height 28
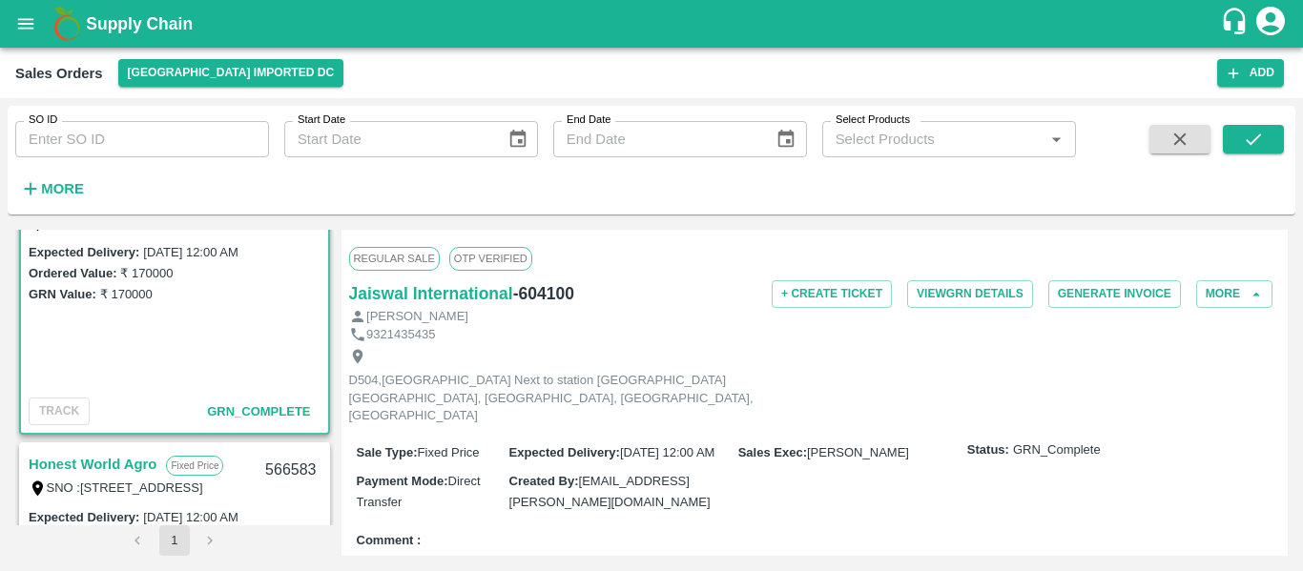
scroll to position [0, 0]
